Goal: Task Accomplishment & Management: Use online tool/utility

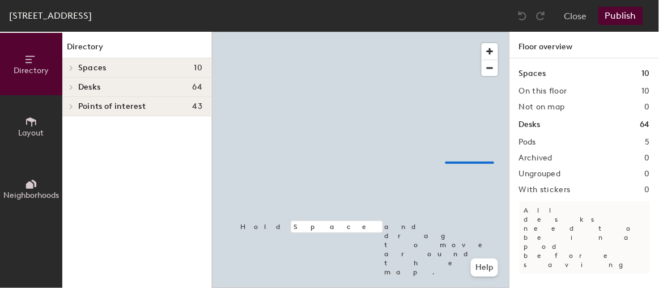
click at [445, 32] on div at bounding box center [360, 32] width 297 height 0
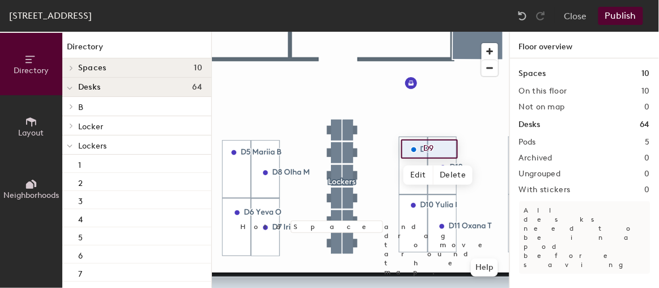
click at [435, 32] on div at bounding box center [360, 32] width 297 height 0
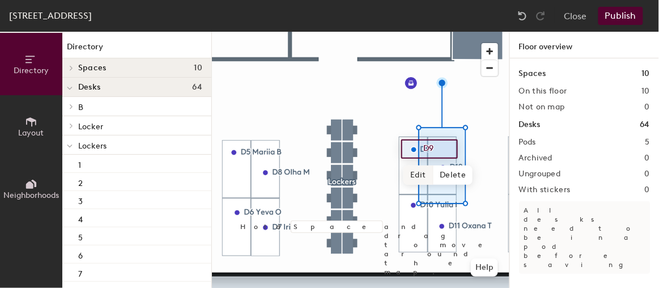
click at [420, 176] on span "Edit" at bounding box center [417, 174] width 29 height 19
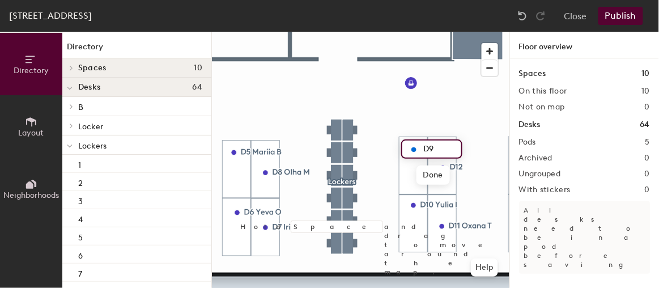
click at [438, 145] on input "D9" at bounding box center [438, 149] width 36 height 16
type input "D9 Viktoriia D"
click at [628, 14] on button "Publish" at bounding box center [620, 16] width 45 height 18
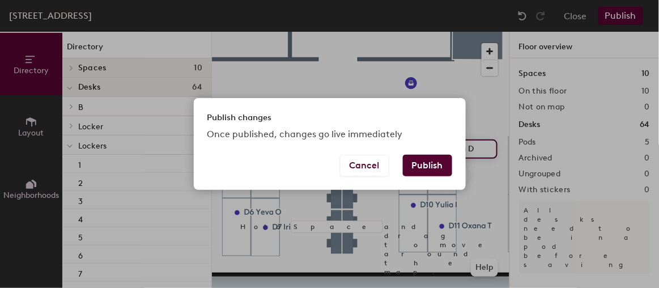
click at [449, 165] on button "Publish" at bounding box center [427, 166] width 49 height 22
